Goal: Information Seeking & Learning: Learn about a topic

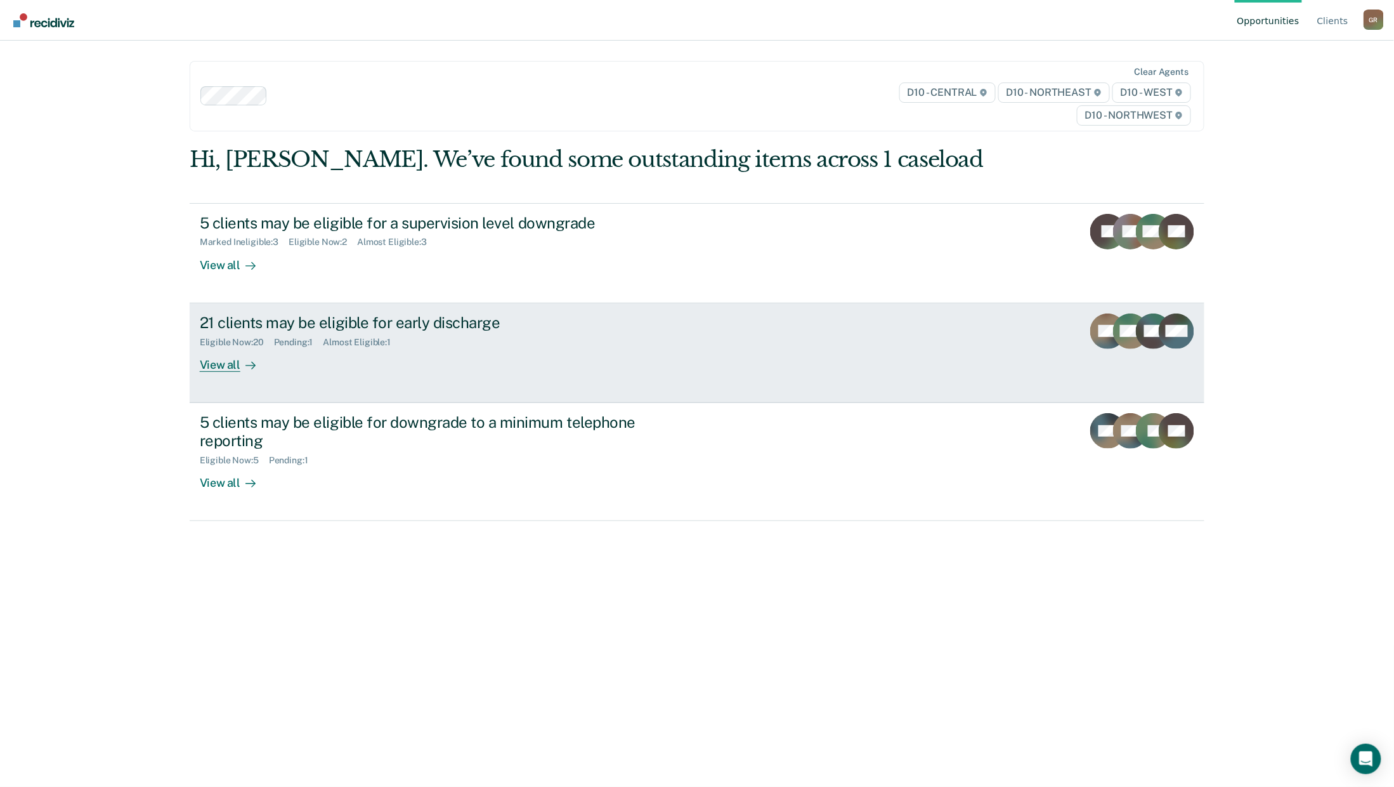
click at [227, 361] on div "View all" at bounding box center [235, 359] width 71 height 25
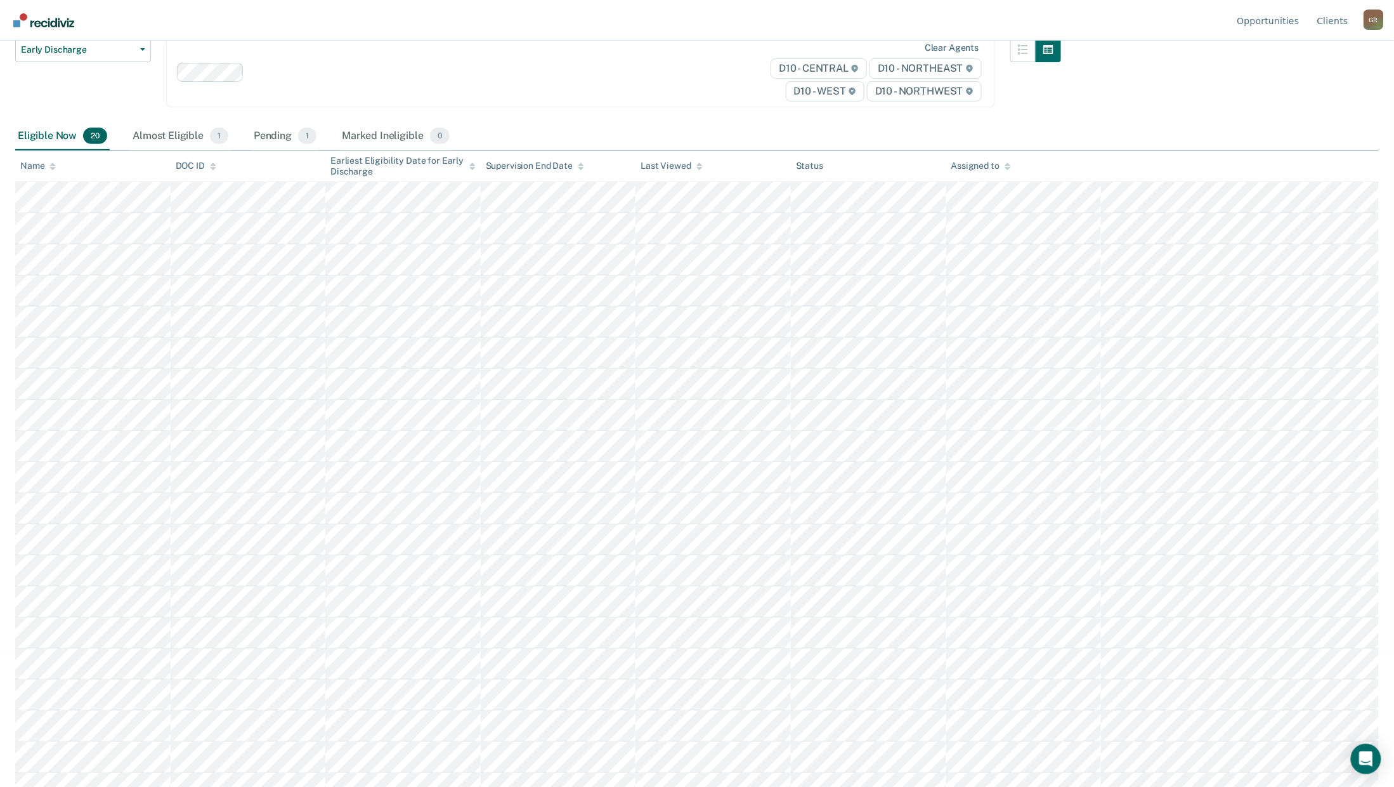
scroll to position [150, 0]
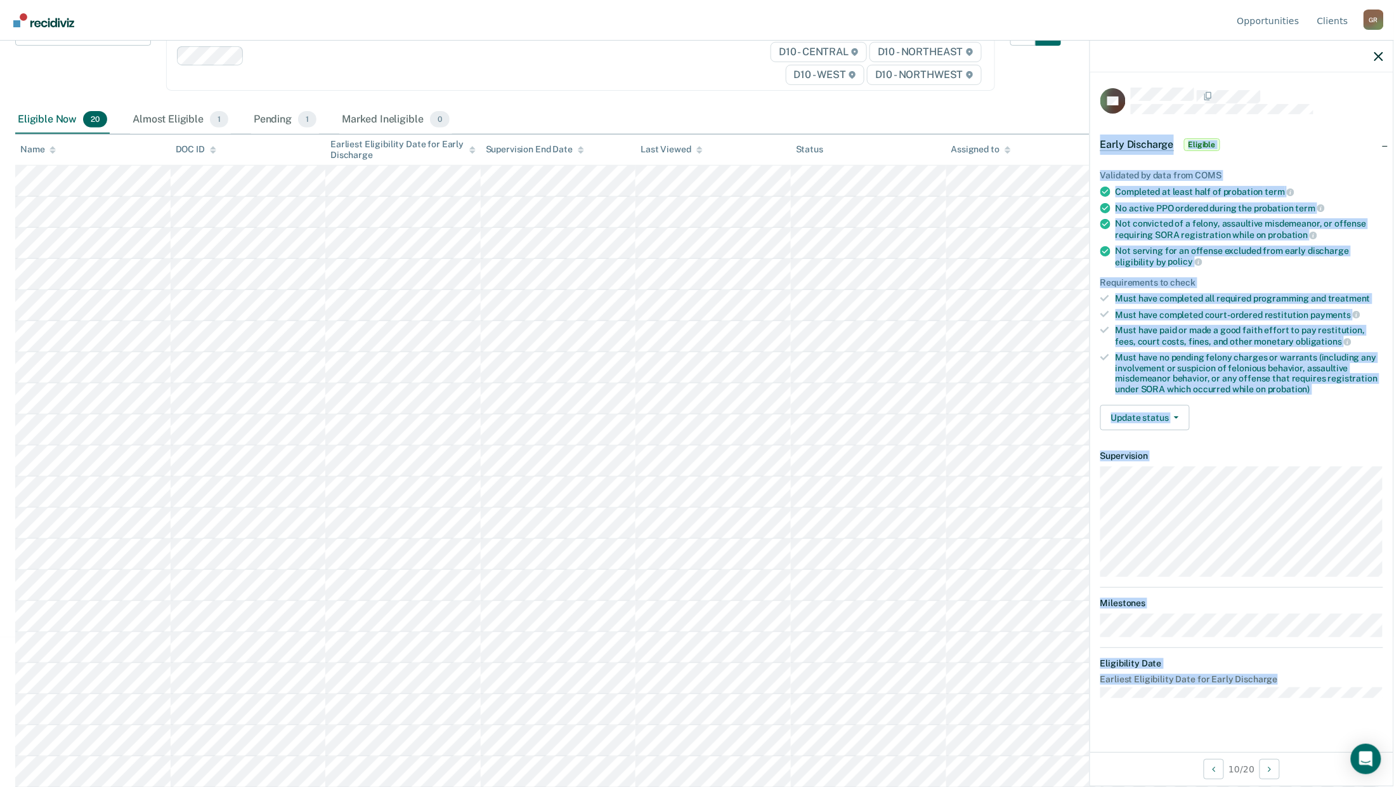
click at [1101, 150] on article "LA Early Discharge Eligible Validated by data from COMS Completed at least half…" at bounding box center [1242, 393] width 283 height 610
drag, startPoint x: 1100, startPoint y: 150, endPoint x: 1107, endPoint y: 147, distance: 7.4
